Goal: Find specific page/section: Find specific page/section

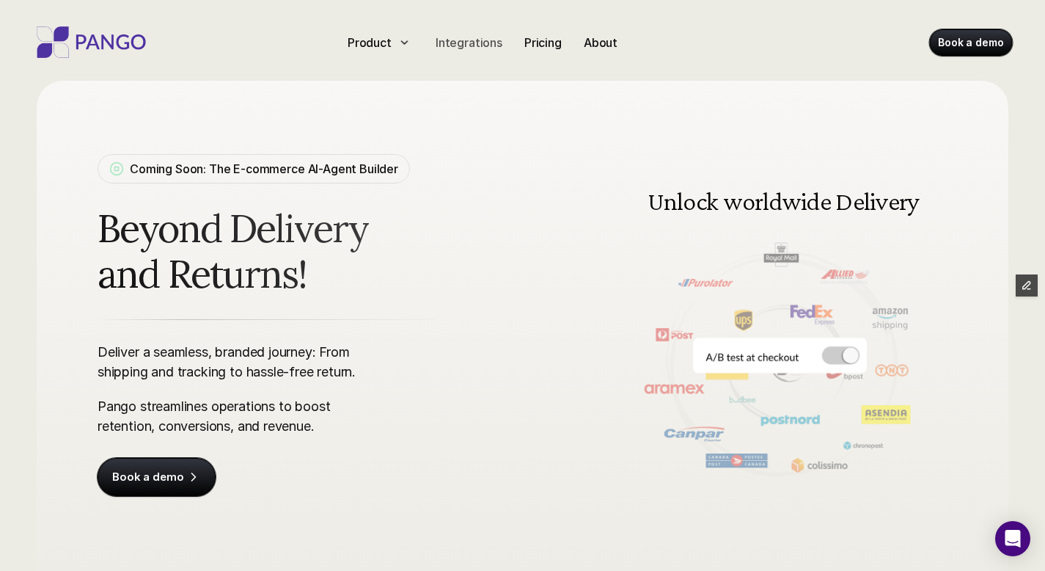
click at [456, 43] on p "Integrations" at bounding box center [469, 43] width 67 height 18
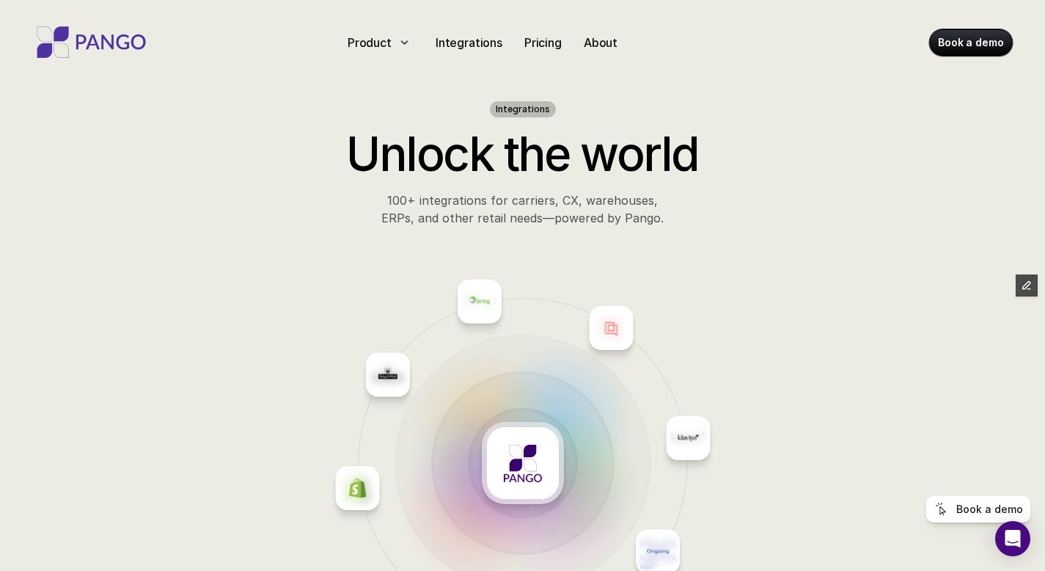
click at [100, 23] on div at bounding box center [96, 41] width 126 height 37
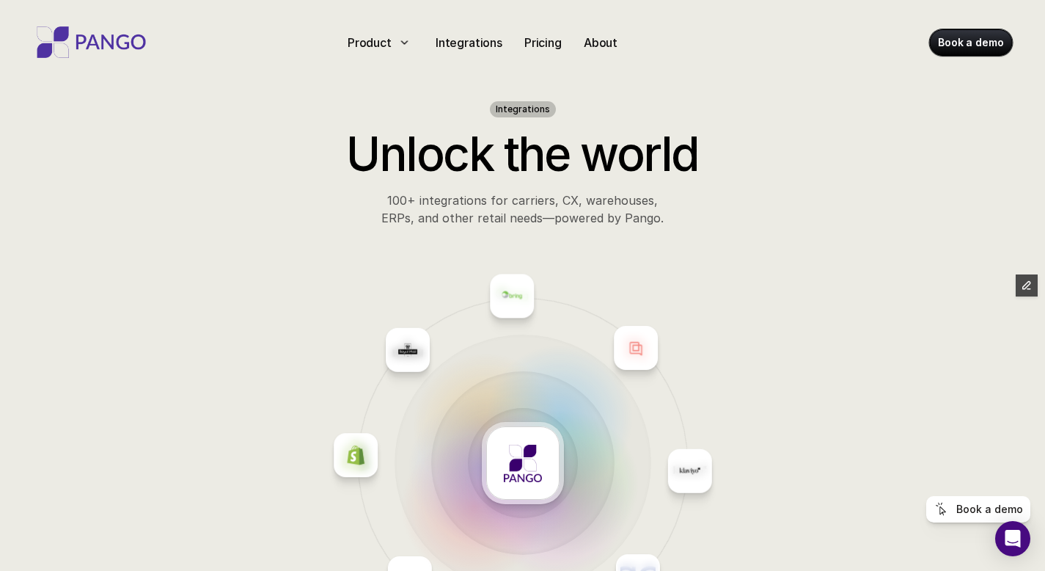
click at [95, 43] on img at bounding box center [91, 42] width 117 height 32
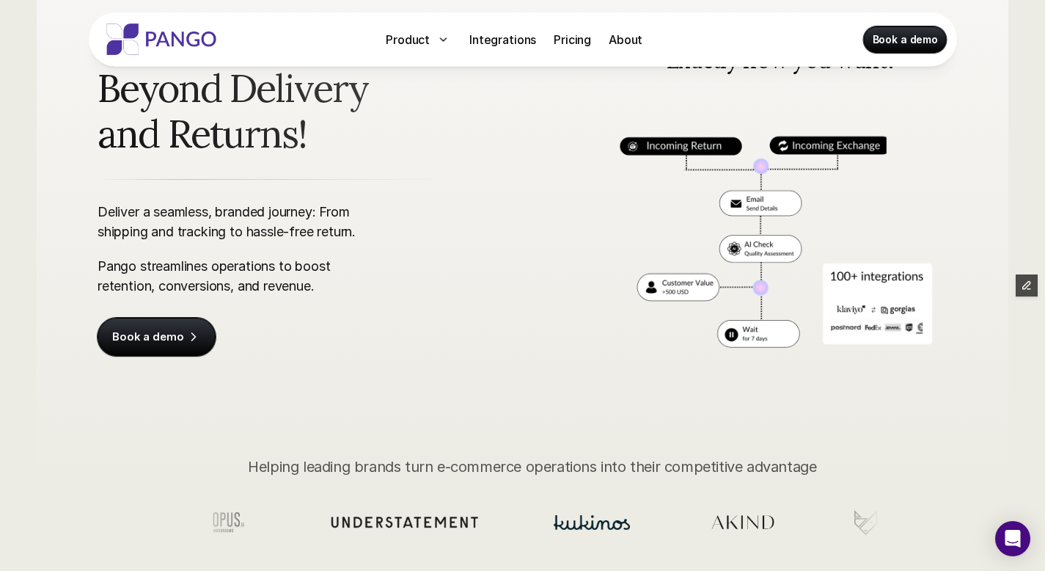
scroll to position [135, 0]
